Goal: Check status: Check status

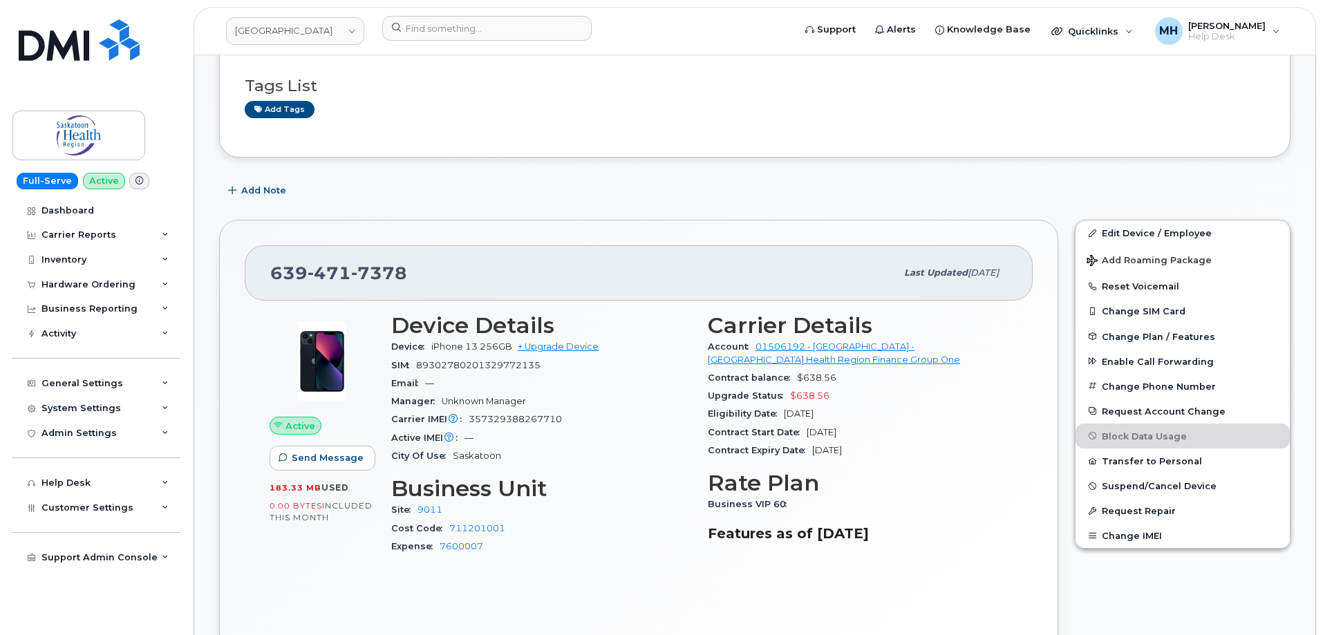
scroll to position [138, 0]
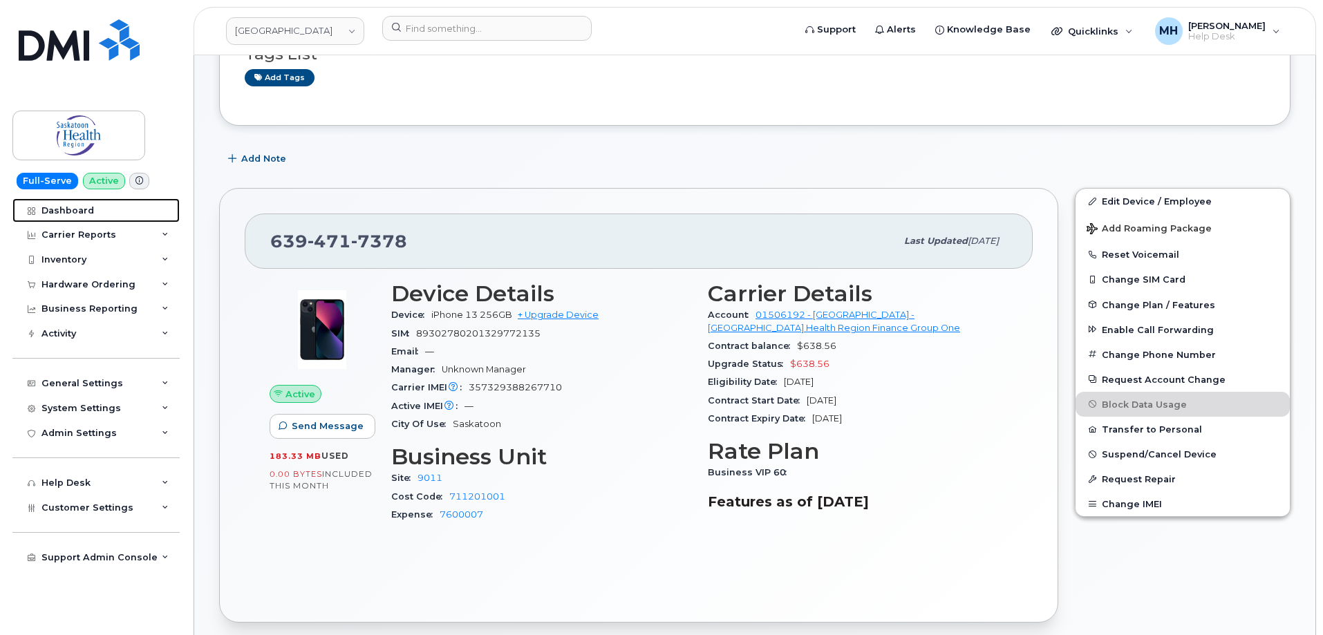
drag, startPoint x: 111, startPoint y: 215, endPoint x: 339, endPoint y: 270, distance: 235.2
click at [111, 215] on link "Dashboard" at bounding box center [95, 210] width 167 height 25
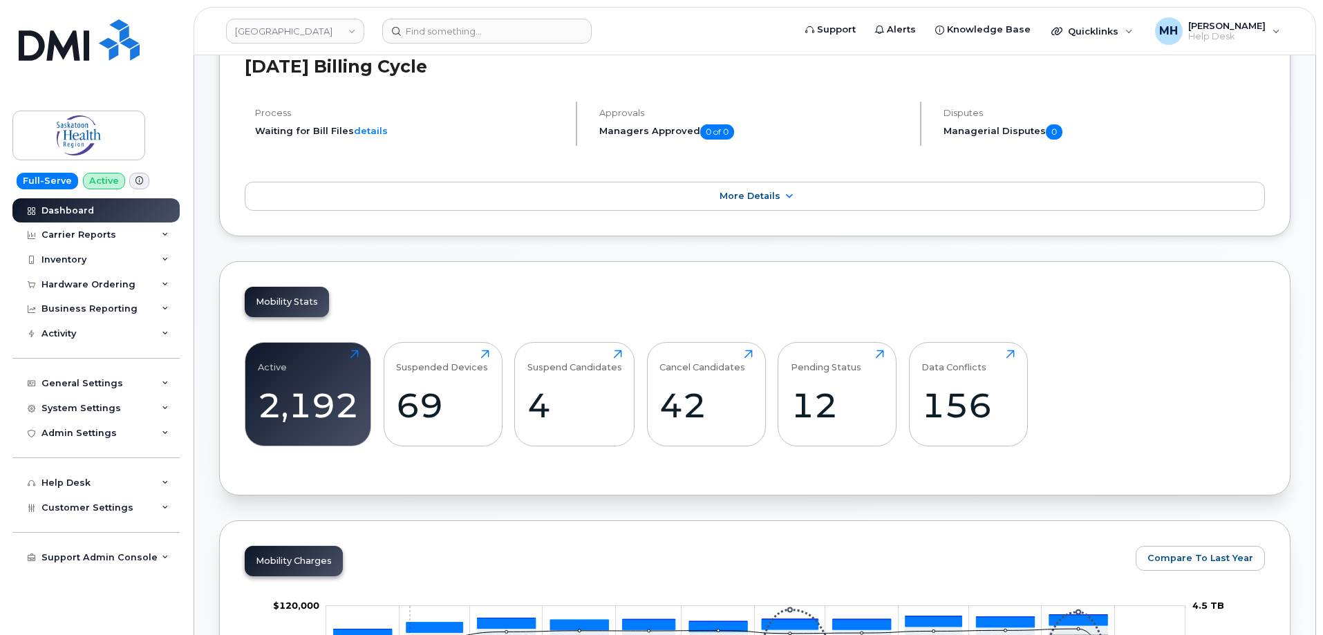
scroll to position [346, 0]
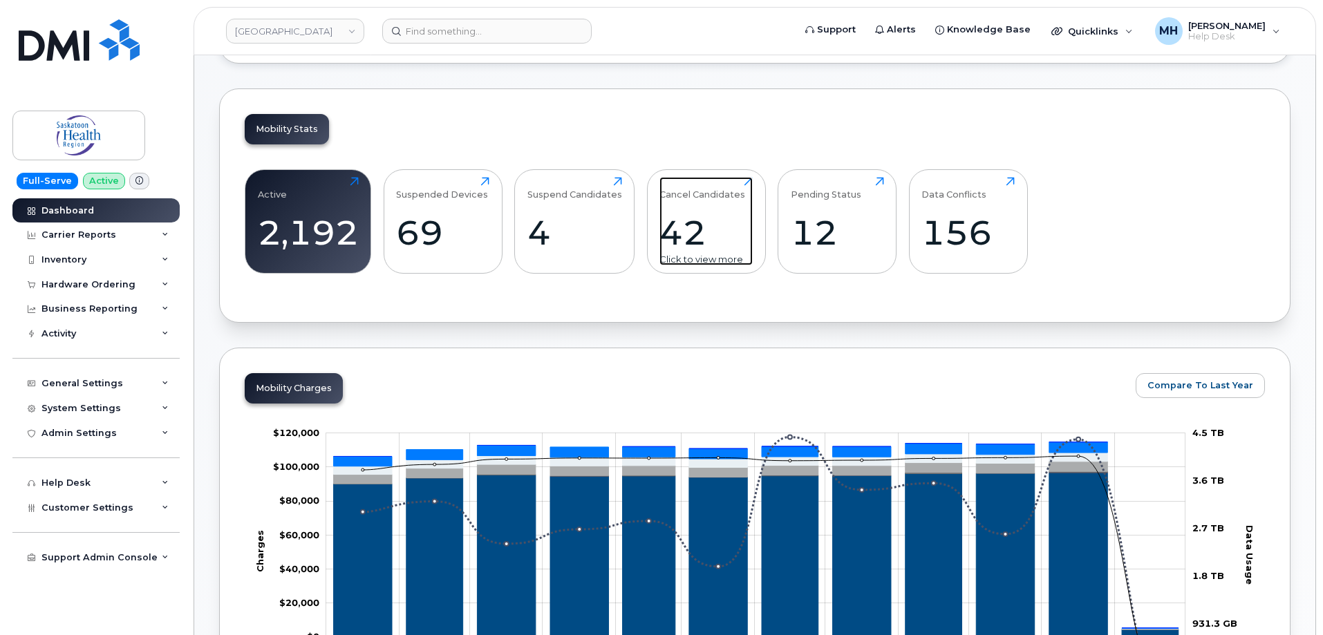
click at [667, 229] on div "42" at bounding box center [705, 232] width 93 height 41
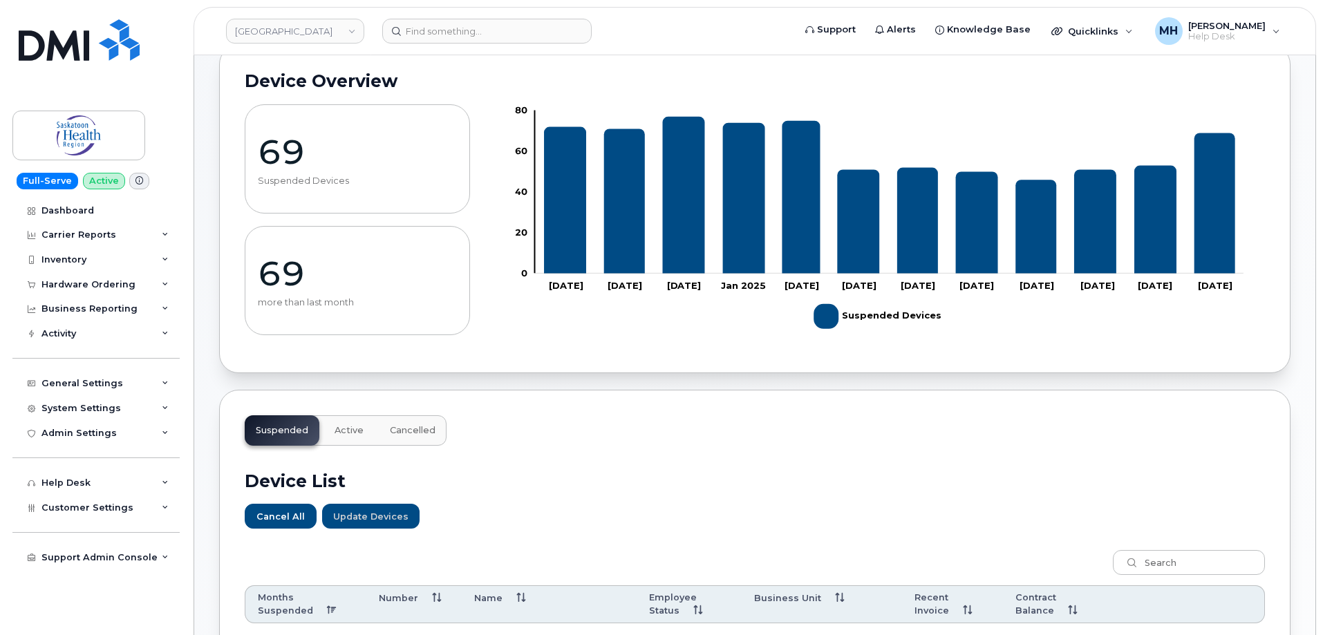
scroll to position [84, 0]
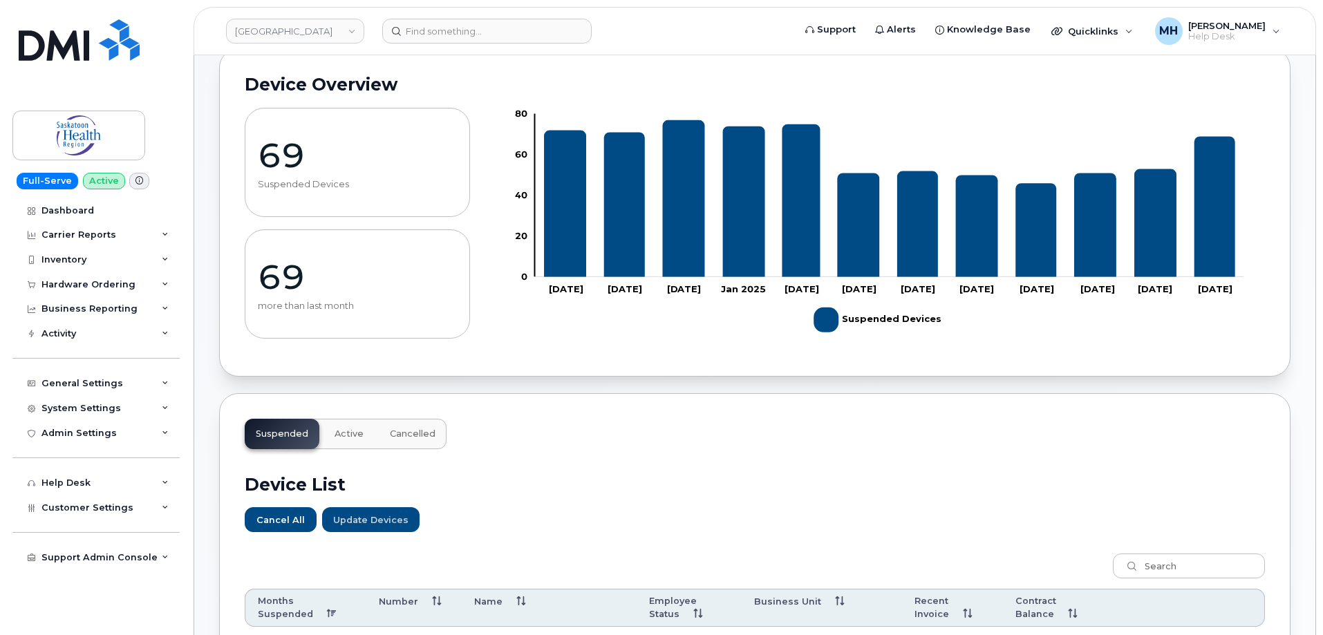
click at [359, 438] on span "Active" at bounding box center [349, 434] width 29 height 11
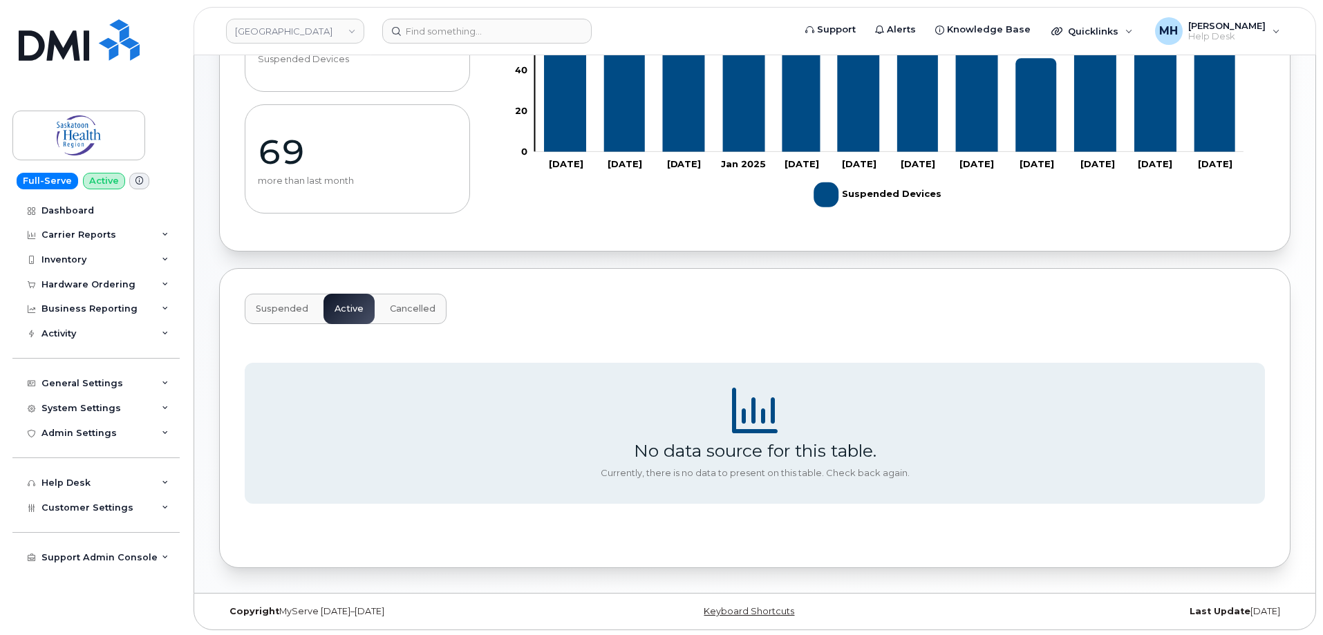
scroll to position [211, 0]
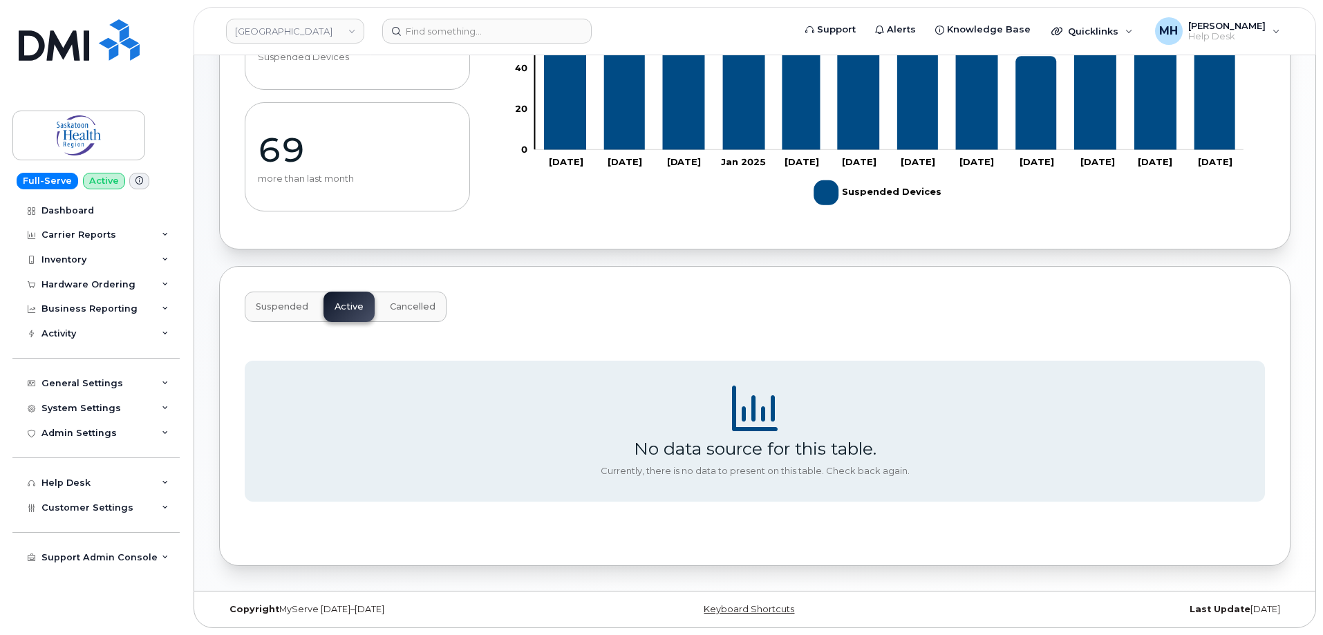
click at [295, 306] on span "Suspended" at bounding box center [282, 306] width 53 height 11
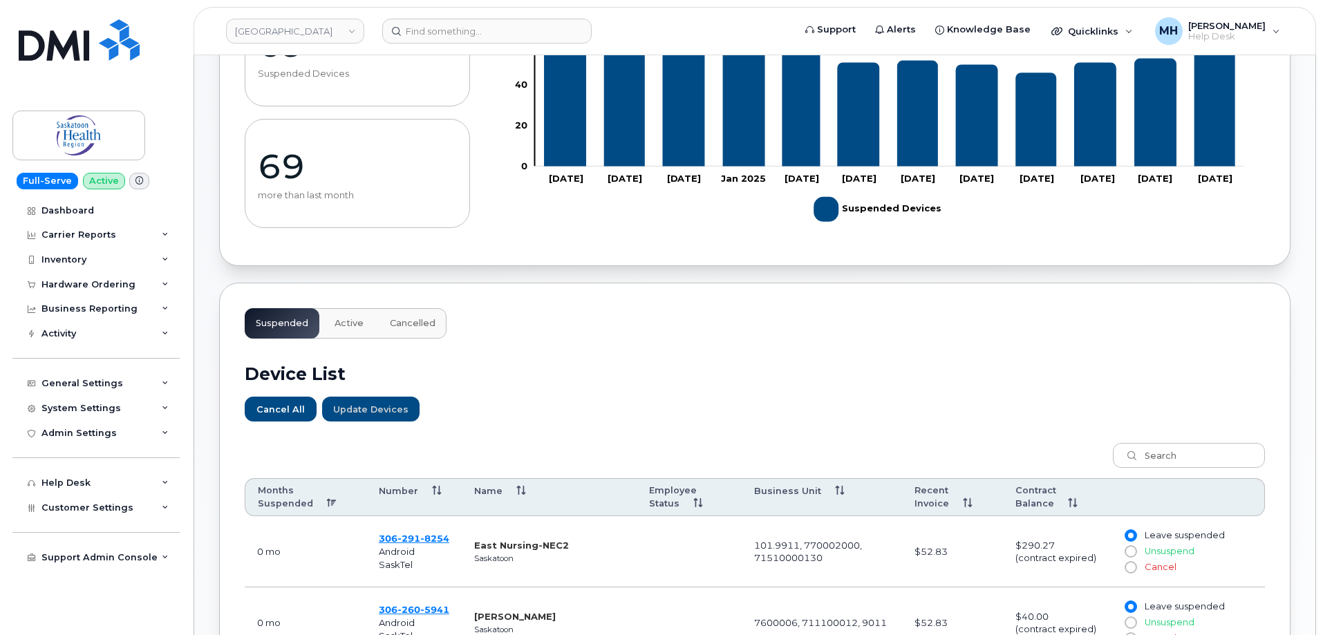
scroll to position [276, 0]
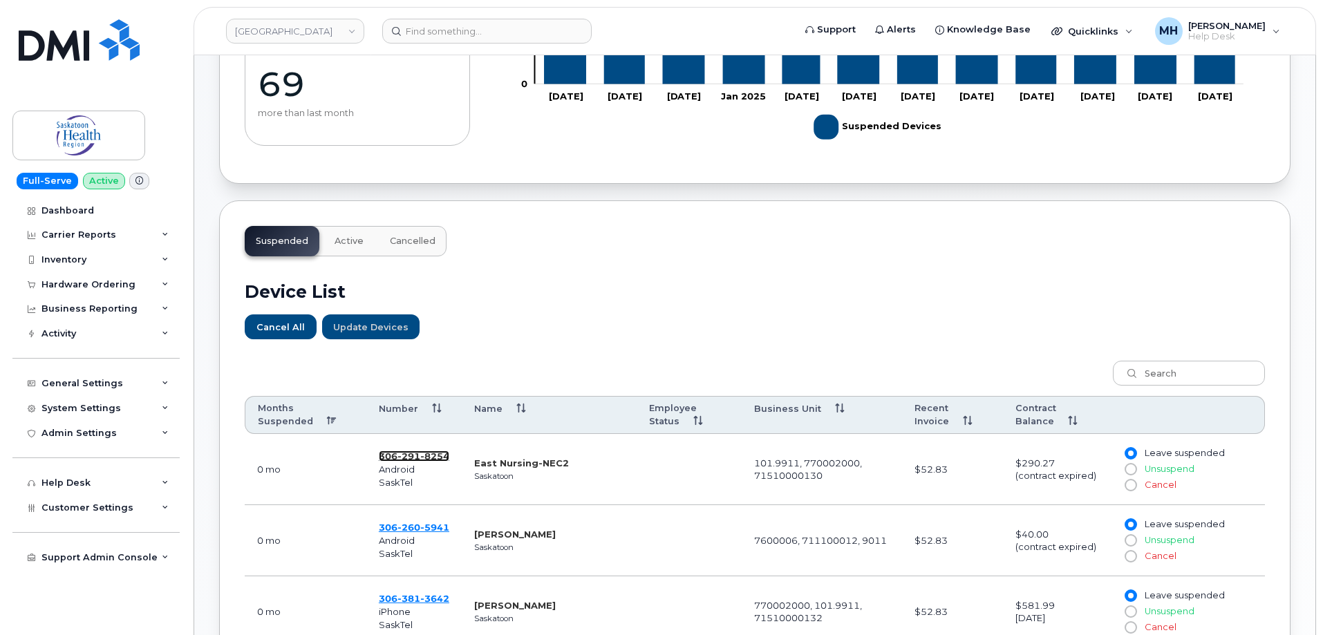
click at [416, 454] on span "291" at bounding box center [408, 456] width 23 height 11
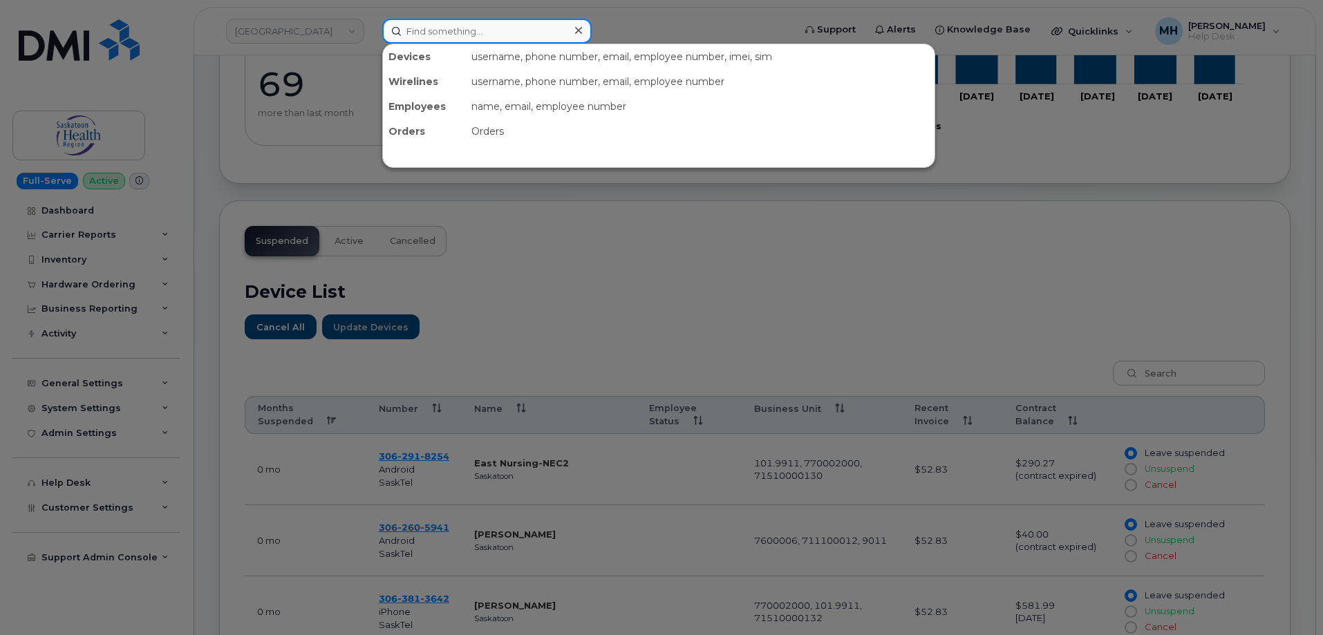
click at [475, 31] on input at bounding box center [486, 31] width 209 height 25
paste input "[PHONE_NUMBER]"
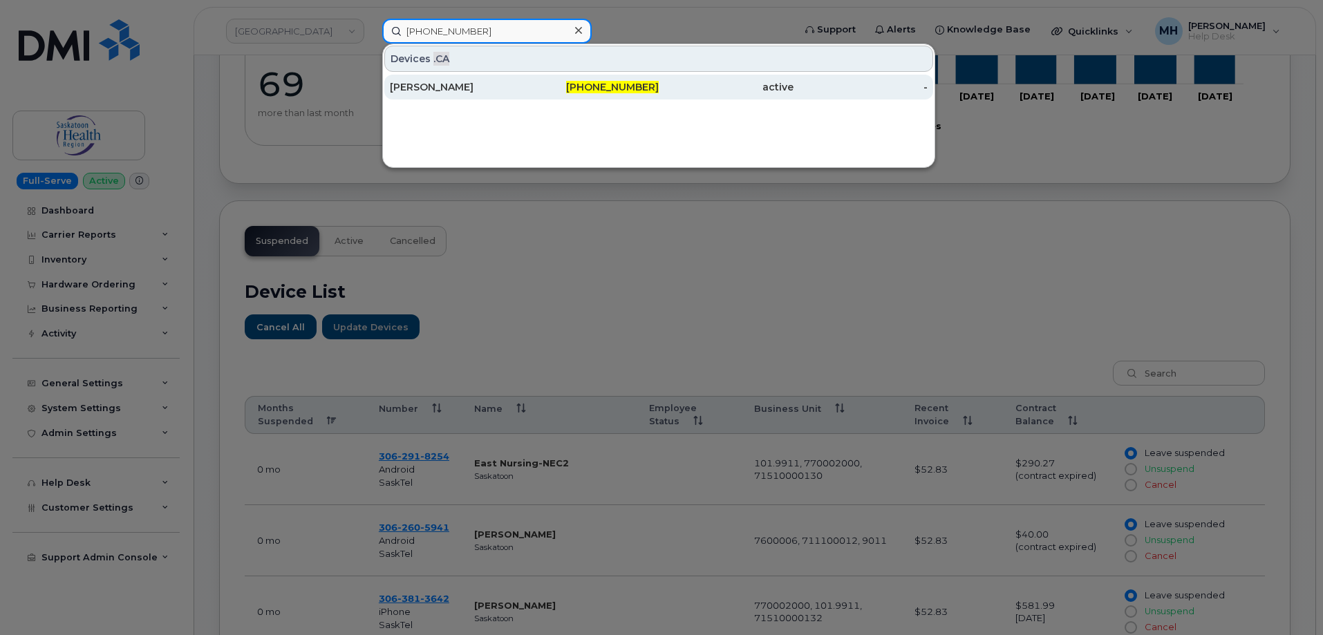
type input "[PHONE_NUMBER]"
click at [475, 88] on div "[PERSON_NAME]" at bounding box center [457, 87] width 135 height 14
